Goal: Book appointment/travel/reservation

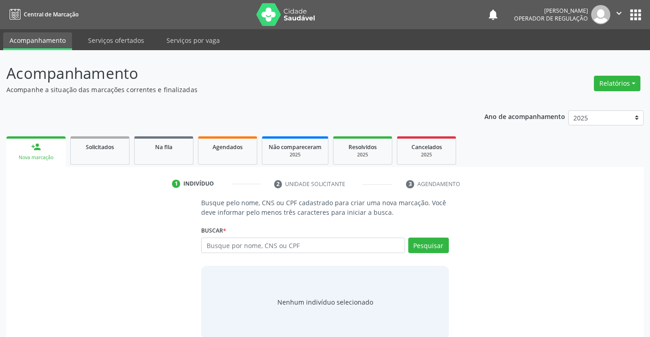
click at [216, 246] on input "text" at bounding box center [302, 246] width 203 height 16
type input "702404062176820"
click at [427, 247] on button "Pesquisar" at bounding box center [428, 246] width 41 height 16
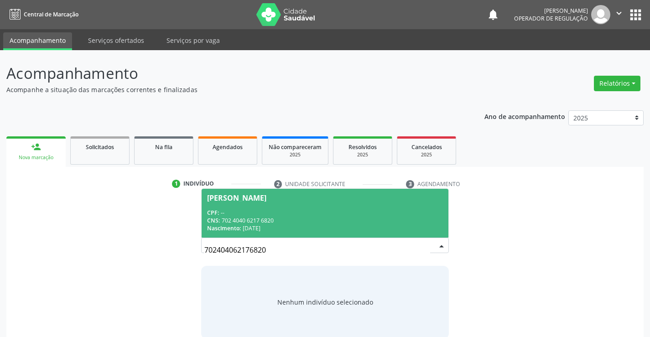
click at [238, 212] on div "CPF: --" at bounding box center [324, 213] width 235 height 8
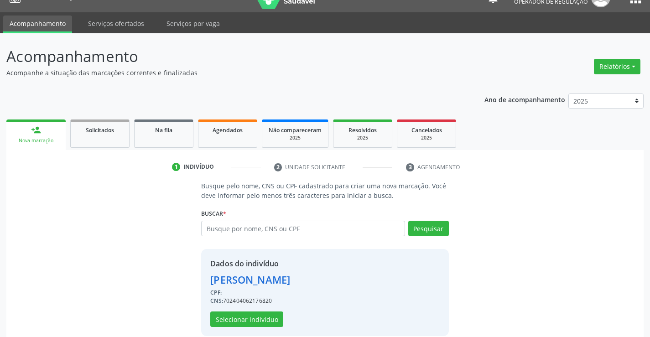
scroll to position [29, 0]
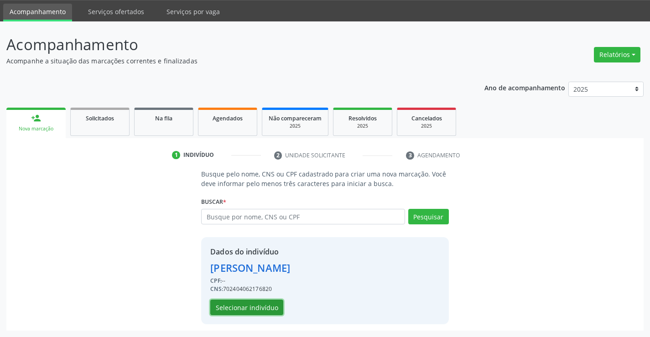
click at [242, 308] on button "Selecionar indivíduo" at bounding box center [246, 308] width 73 height 16
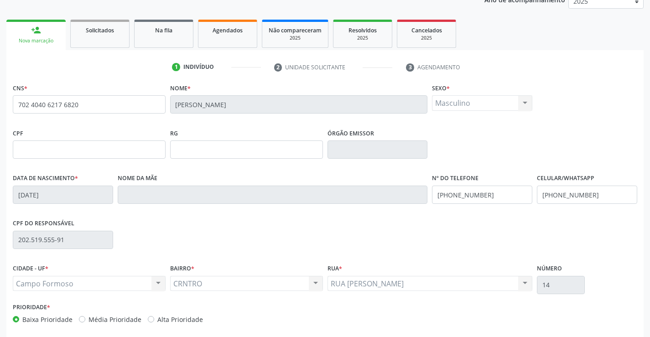
scroll to position [157, 0]
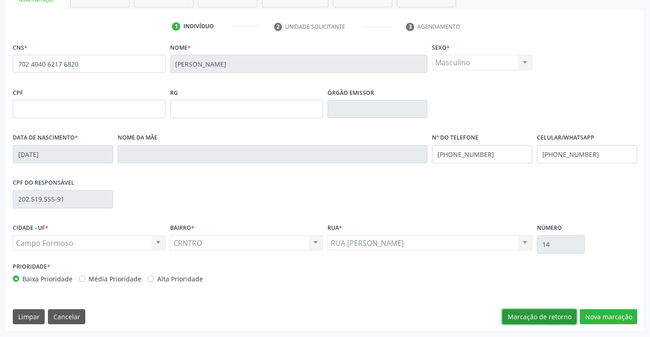
click at [536, 315] on button "Marcação de retorno" at bounding box center [539, 317] width 74 height 16
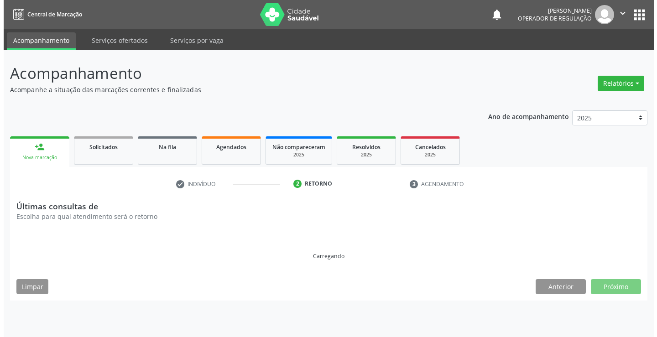
scroll to position [0, 0]
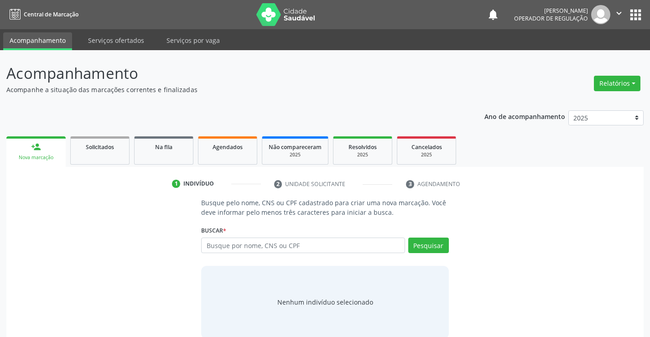
click at [239, 244] on input "text" at bounding box center [302, 246] width 203 height 16
type input "702404062176820"
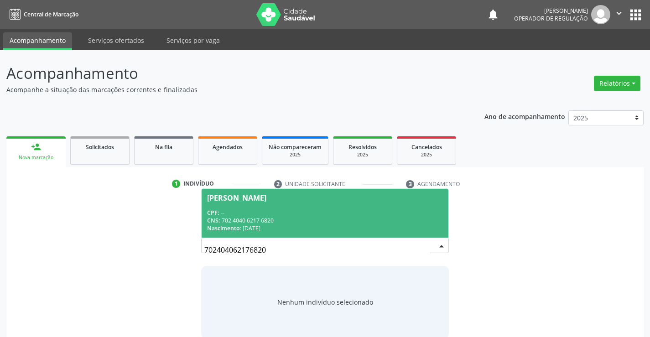
click at [310, 209] on div "CPF: --" at bounding box center [324, 213] width 235 height 8
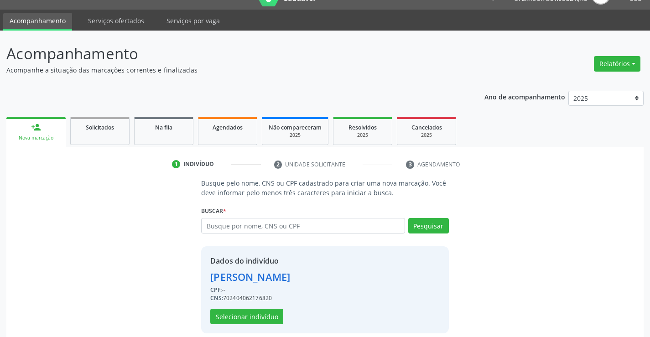
scroll to position [29, 0]
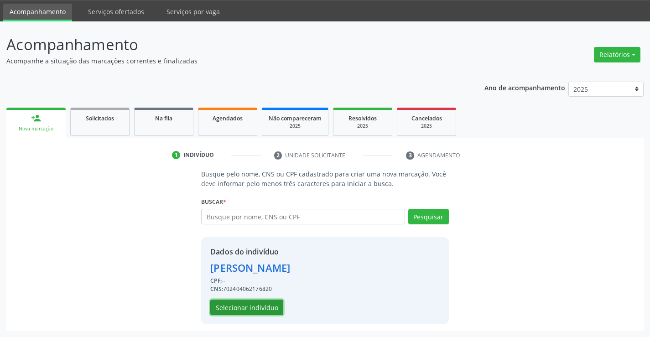
click at [254, 309] on button "Selecionar indivíduo" at bounding box center [246, 308] width 73 height 16
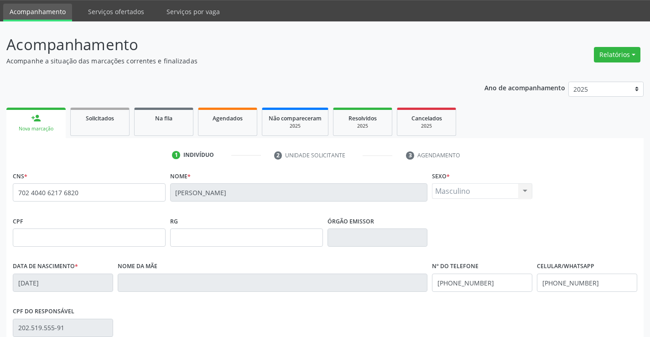
scroll to position [157, 0]
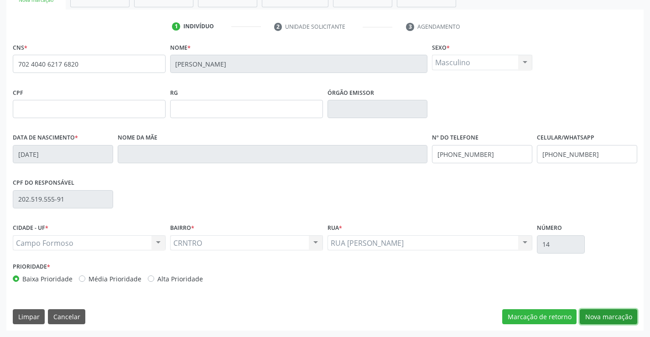
click at [598, 316] on button "Nova marcação" at bounding box center [608, 317] width 57 height 16
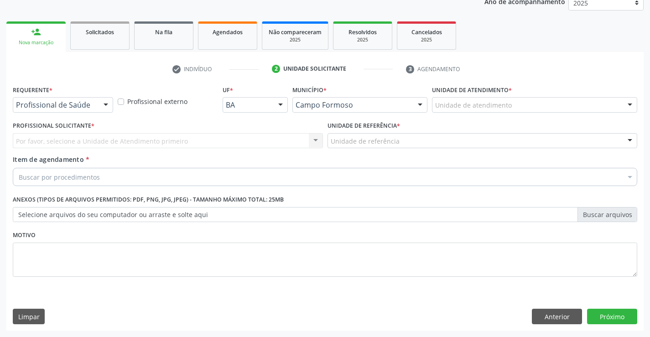
click at [115, 109] on div "Profissional externo" at bounding box center [167, 101] width 105 height 36
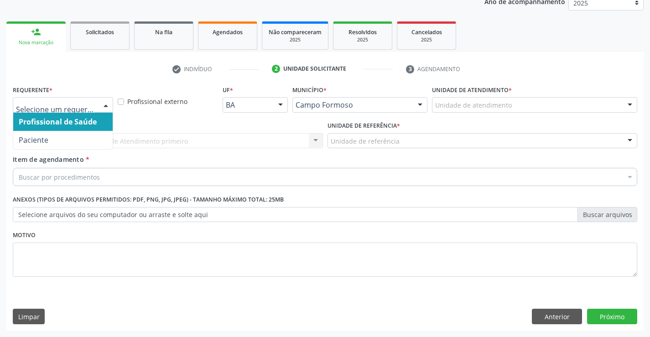
click at [109, 106] on div at bounding box center [106, 106] width 14 height 16
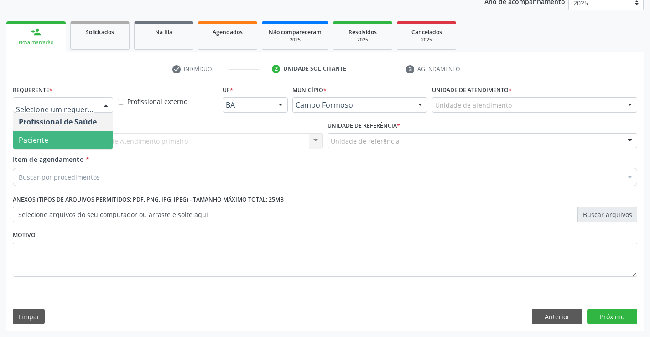
click at [75, 139] on span "Paciente" at bounding box center [62, 140] width 99 height 18
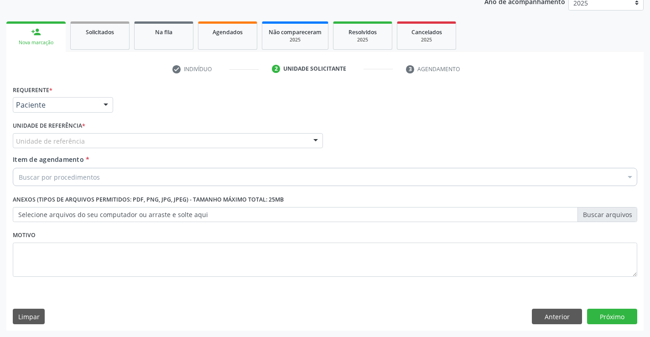
click at [316, 141] on div at bounding box center [316, 142] width 14 height 16
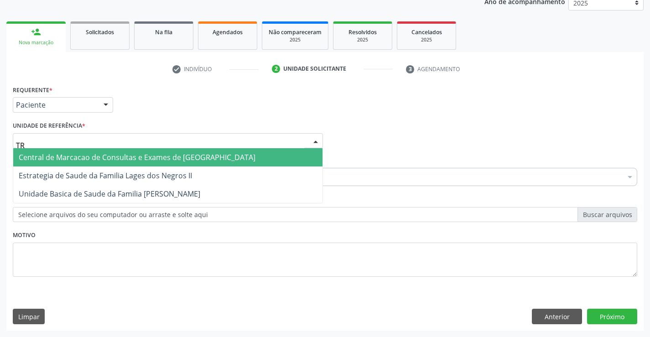
type input "TRA"
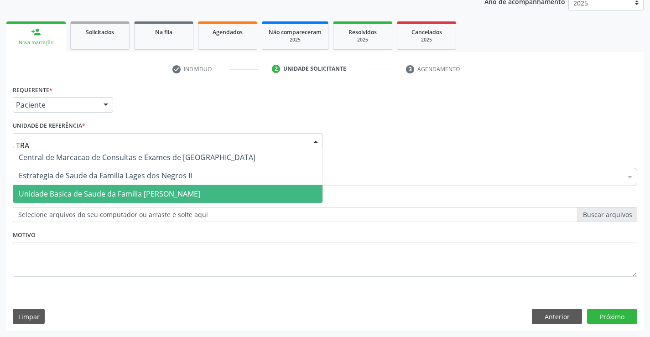
click at [147, 196] on span "Unidade Basica de Saude da Familia [PERSON_NAME]" at bounding box center [110, 194] width 182 height 10
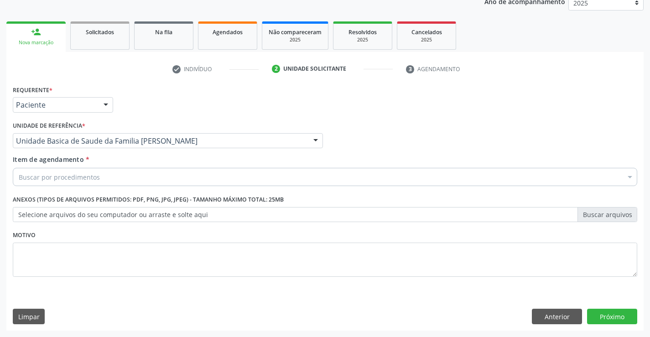
click at [107, 174] on div "Buscar por procedimentos" at bounding box center [325, 177] width 625 height 18
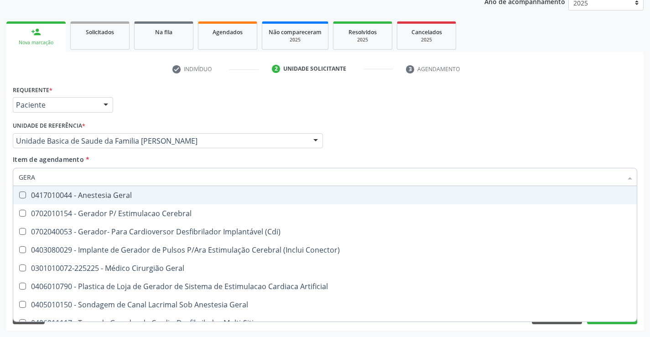
type input "GERAL"
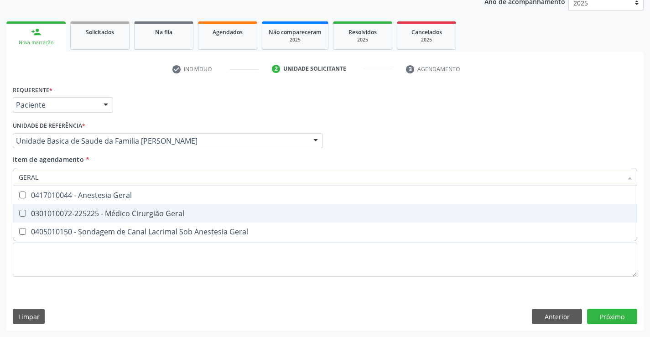
click at [116, 210] on div "0301010072-225225 - Médico Cirurgião Geral" at bounding box center [325, 213] width 613 height 7
checkbox Geral "true"
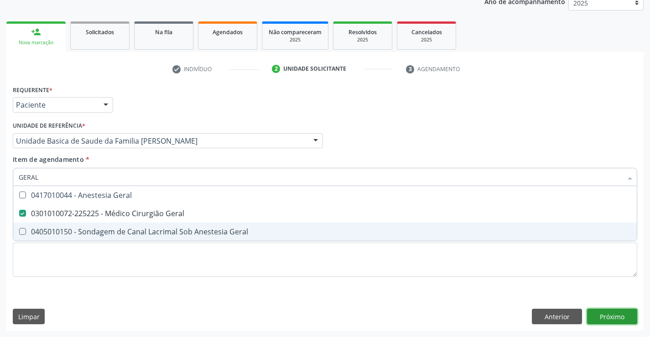
click at [595, 312] on div "Requerente * Paciente Profissional de Saúde Paciente Nenhum resultado encontrad…" at bounding box center [324, 207] width 637 height 248
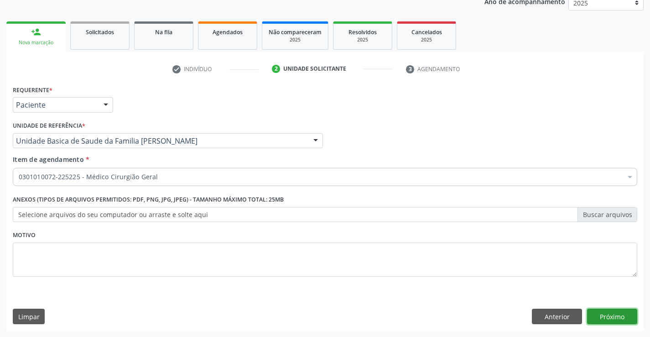
click at [603, 318] on button "Próximo" at bounding box center [612, 317] width 50 height 16
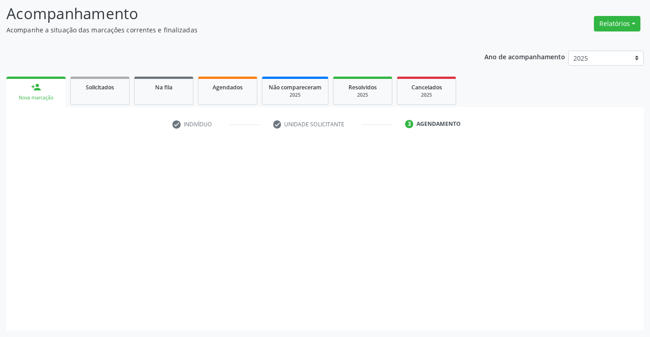
scroll to position [60, 0]
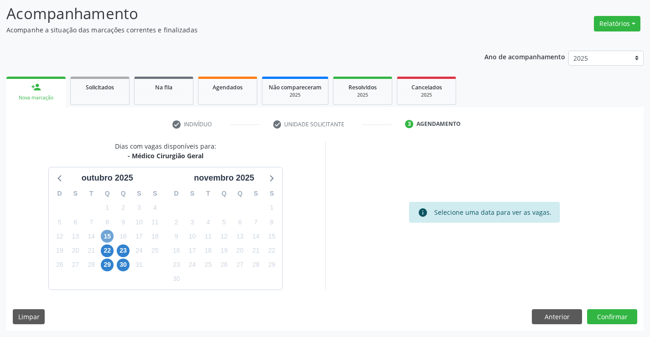
click at [104, 235] on span "15" at bounding box center [107, 236] width 13 height 13
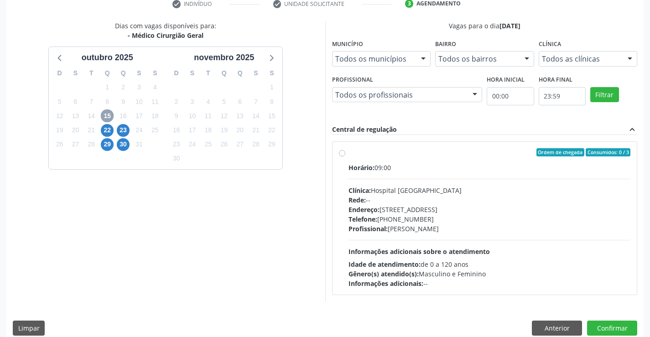
scroll to position [192, 0]
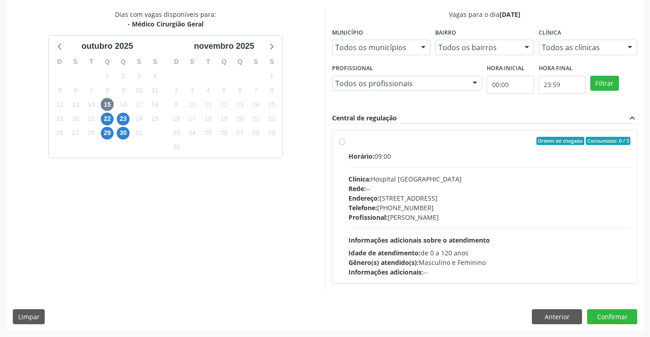
click at [349, 143] on label "Ordem de chegada Consumidos: 0 / 3 Horário: 09:00 Clínica: Hospital Sao Francis…" at bounding box center [490, 207] width 282 height 140
click at [339, 143] on input "Ordem de chegada Consumidos: 0 / 3 Horário: 09:00 Clínica: Hospital Sao Francis…" at bounding box center [342, 141] width 6 height 8
radio input "true"
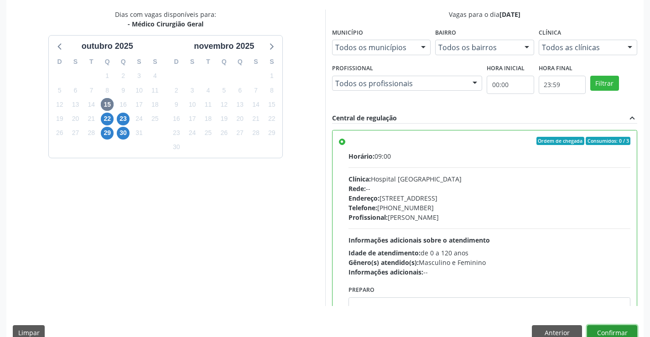
click at [593, 329] on button "Confirmar" at bounding box center [612, 333] width 50 height 16
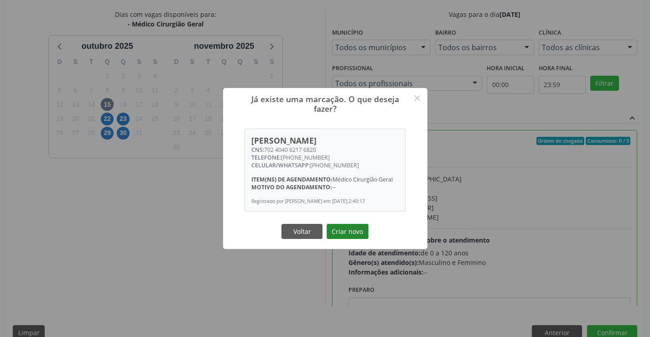
click at [342, 230] on button "Criar novo" at bounding box center [348, 232] width 42 height 16
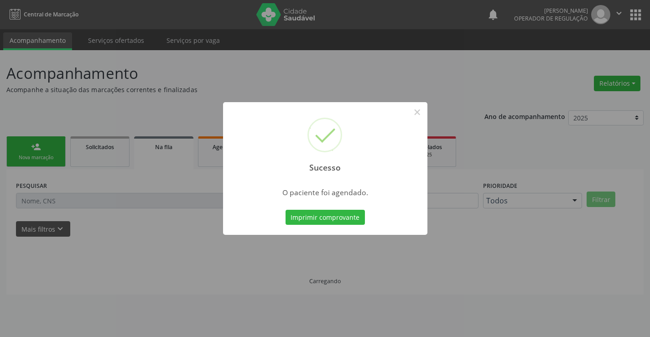
scroll to position [0, 0]
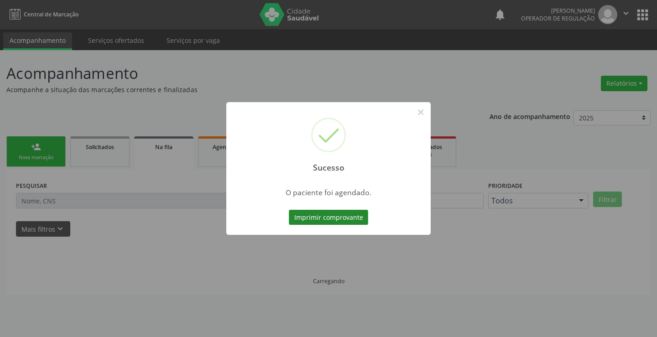
click at [327, 217] on button "Imprimir comprovante" at bounding box center [328, 218] width 79 height 16
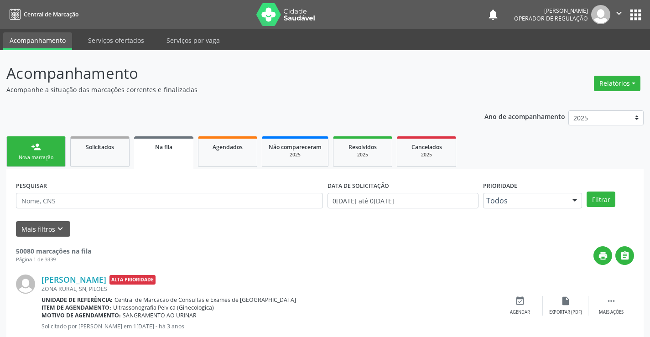
click at [37, 41] on link "Acompanhamento" at bounding box center [37, 41] width 69 height 18
click at [34, 37] on link "Acompanhamento" at bounding box center [37, 41] width 69 height 18
